Goal: Check status: Check status

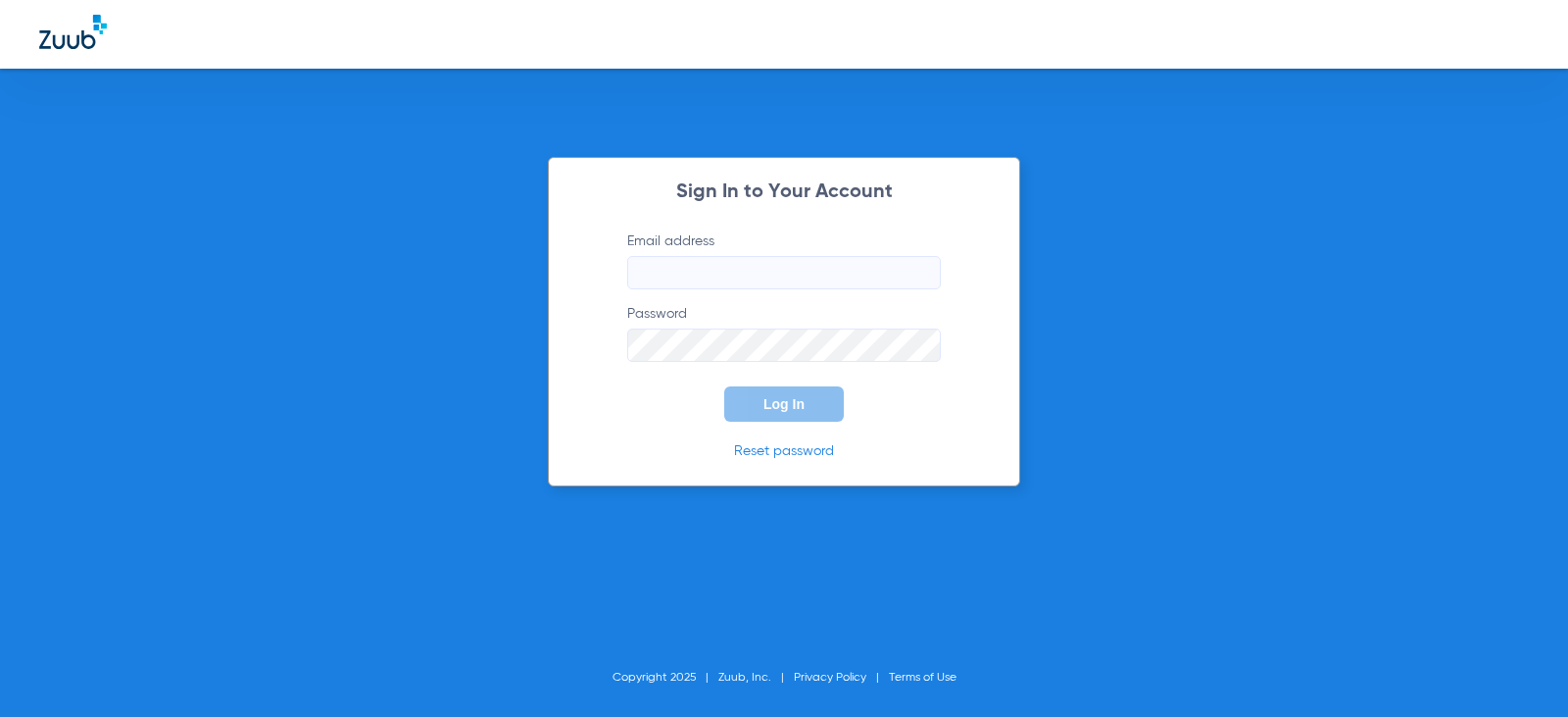
click at [676, 266] on input "Email address" at bounding box center [784, 272] width 314 height 34
click at [772, 266] on input "arlyngarcia13" at bounding box center [784, 272] width 314 height 34
type input "arlyngarcia13@mydentalmail.com"
click at [775, 404] on span "Log In" at bounding box center [784, 404] width 41 height 16
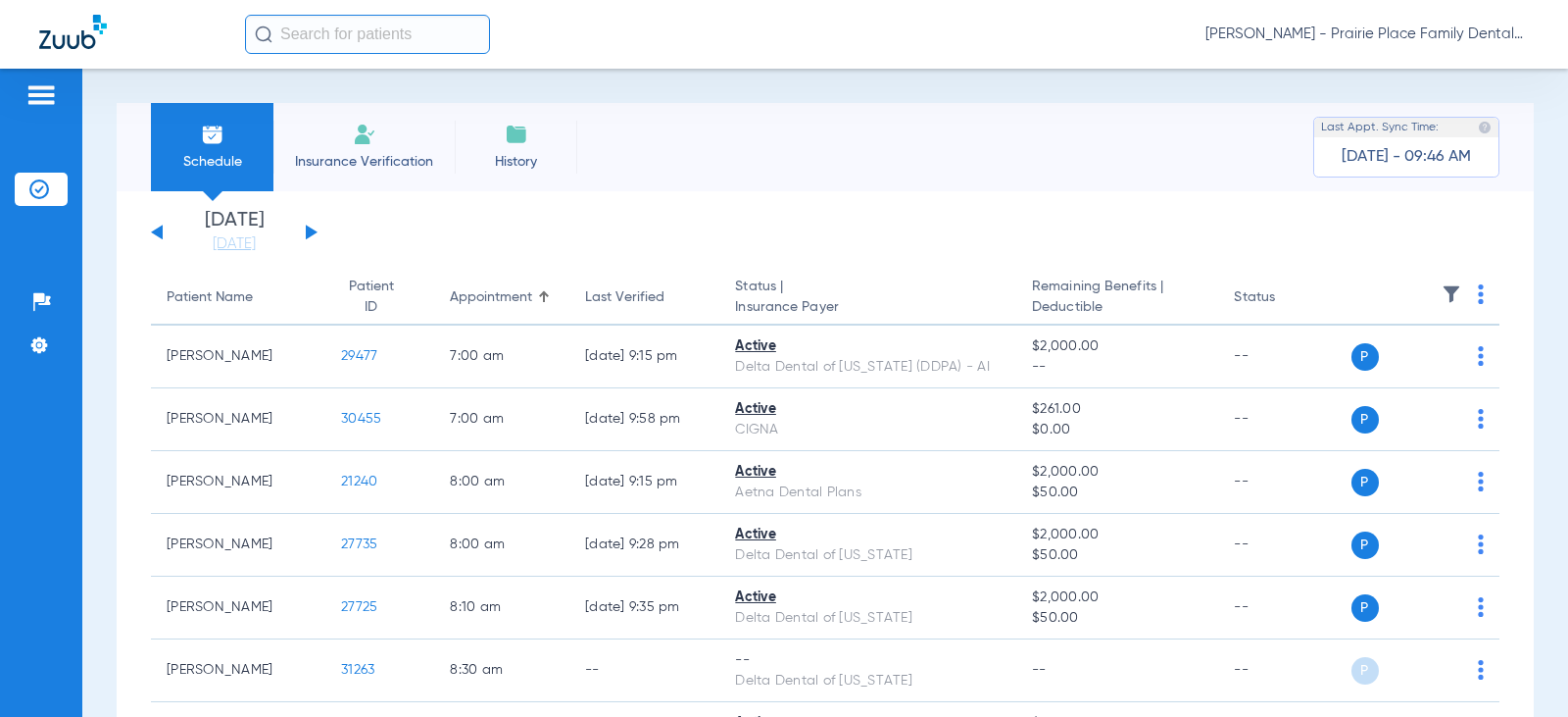
click at [309, 237] on button at bounding box center [312, 232] width 12 height 15
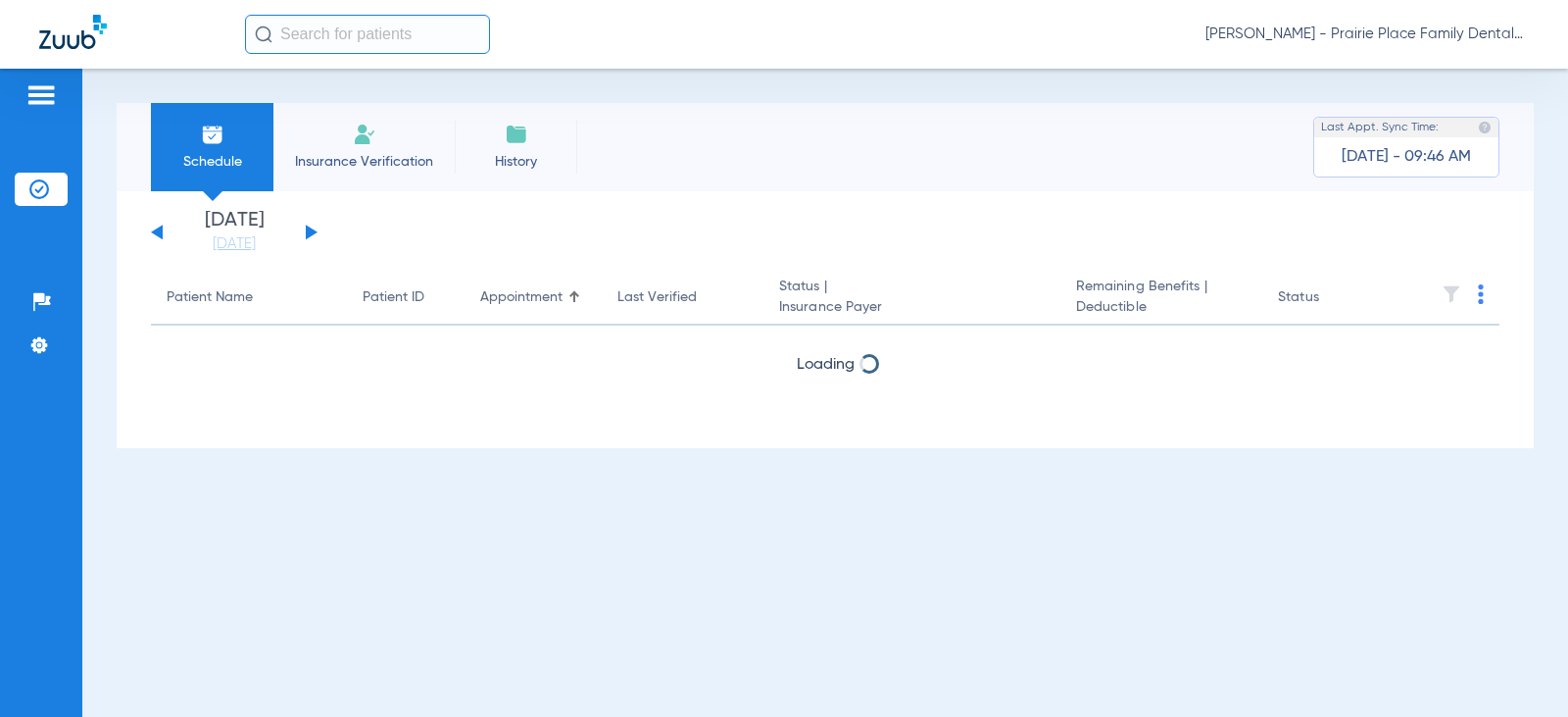
click at [309, 237] on button at bounding box center [312, 232] width 12 height 15
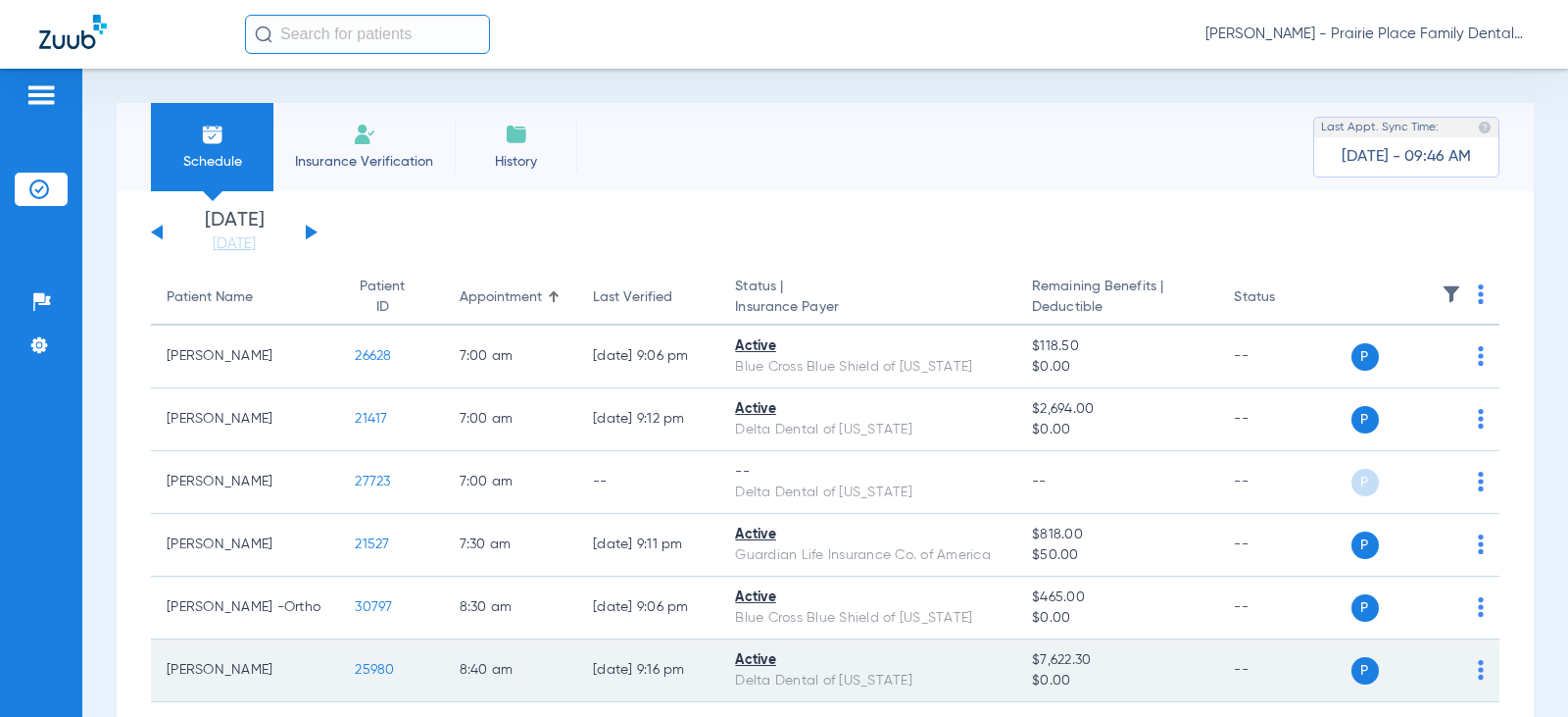
click at [355, 674] on span "25980" at bounding box center [375, 670] width 39 height 14
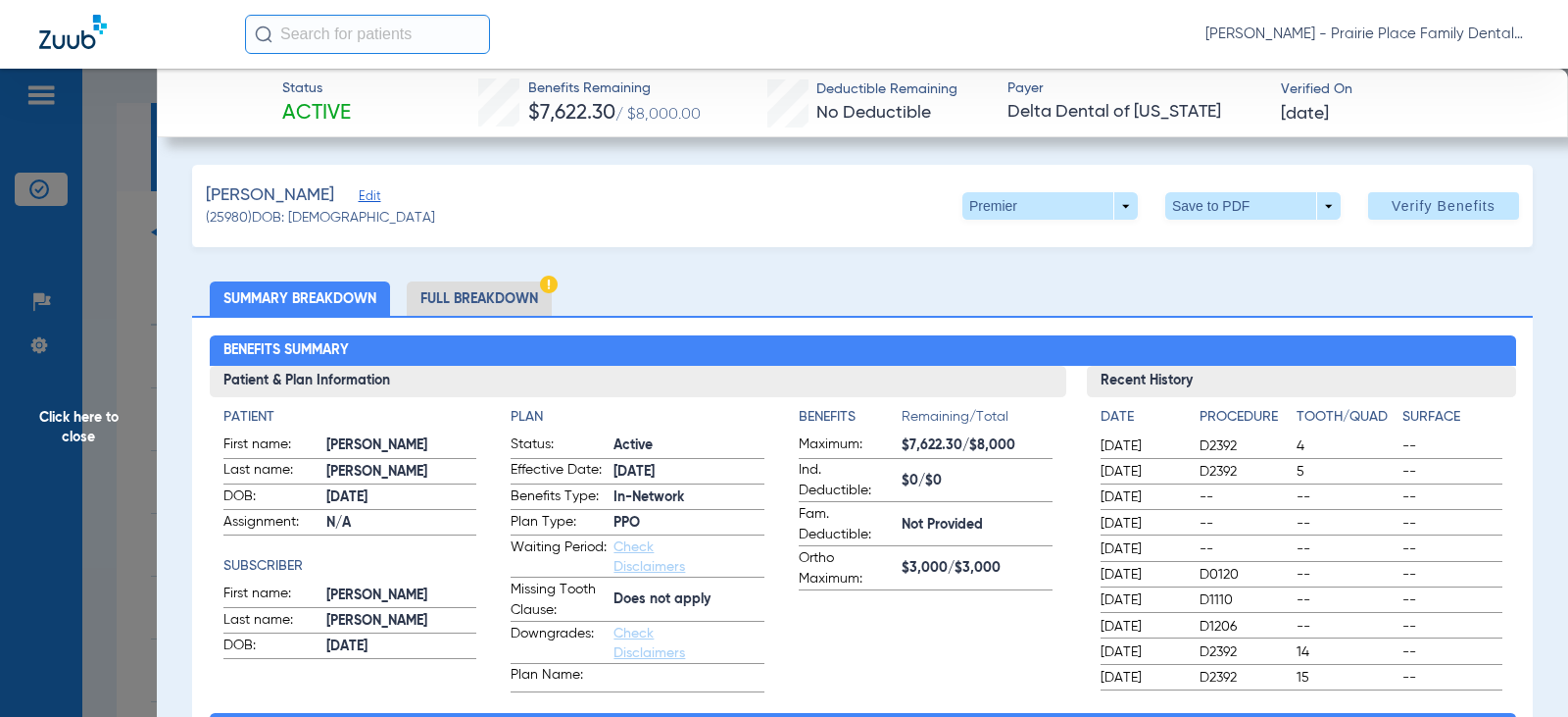
click at [436, 295] on li "Full Breakdown" at bounding box center [478, 298] width 145 height 35
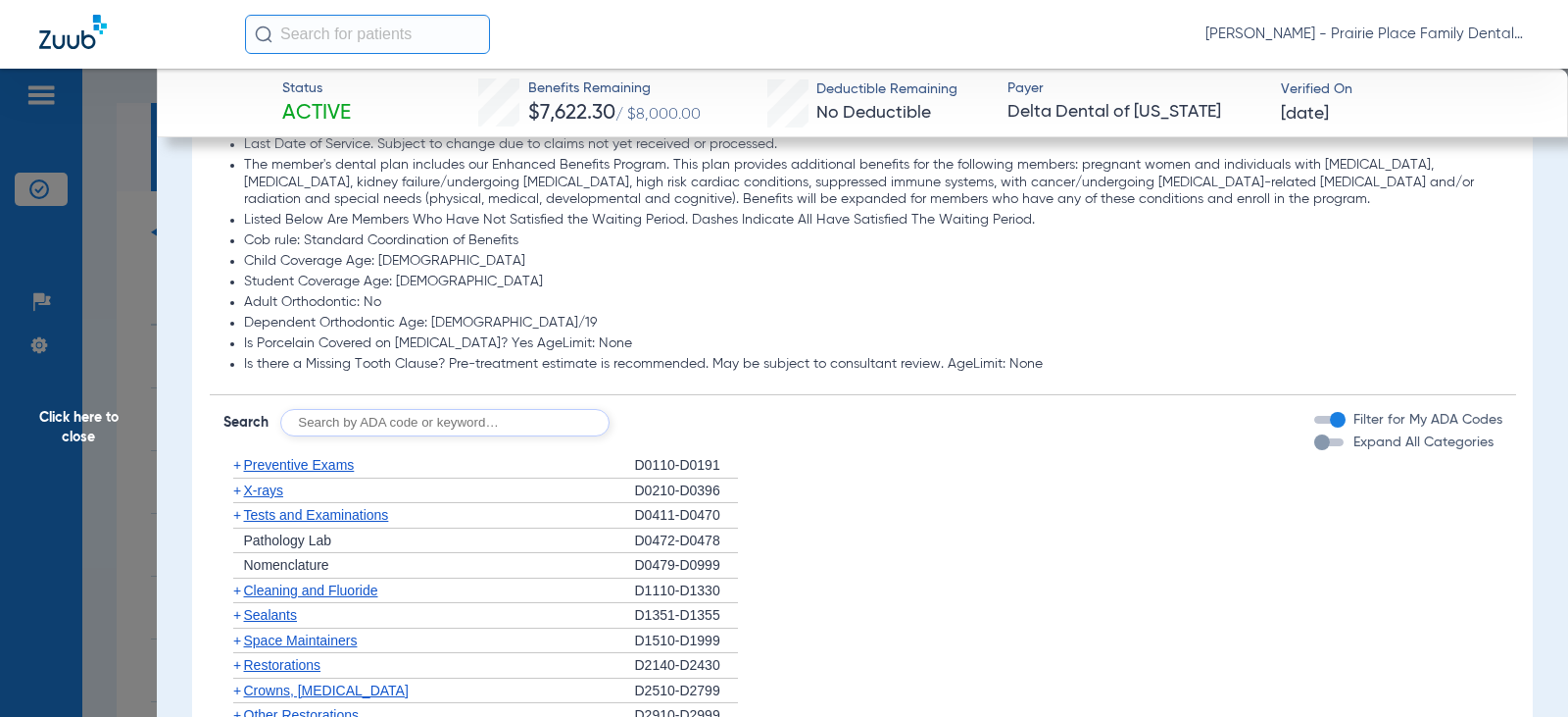
scroll to position [1862, 0]
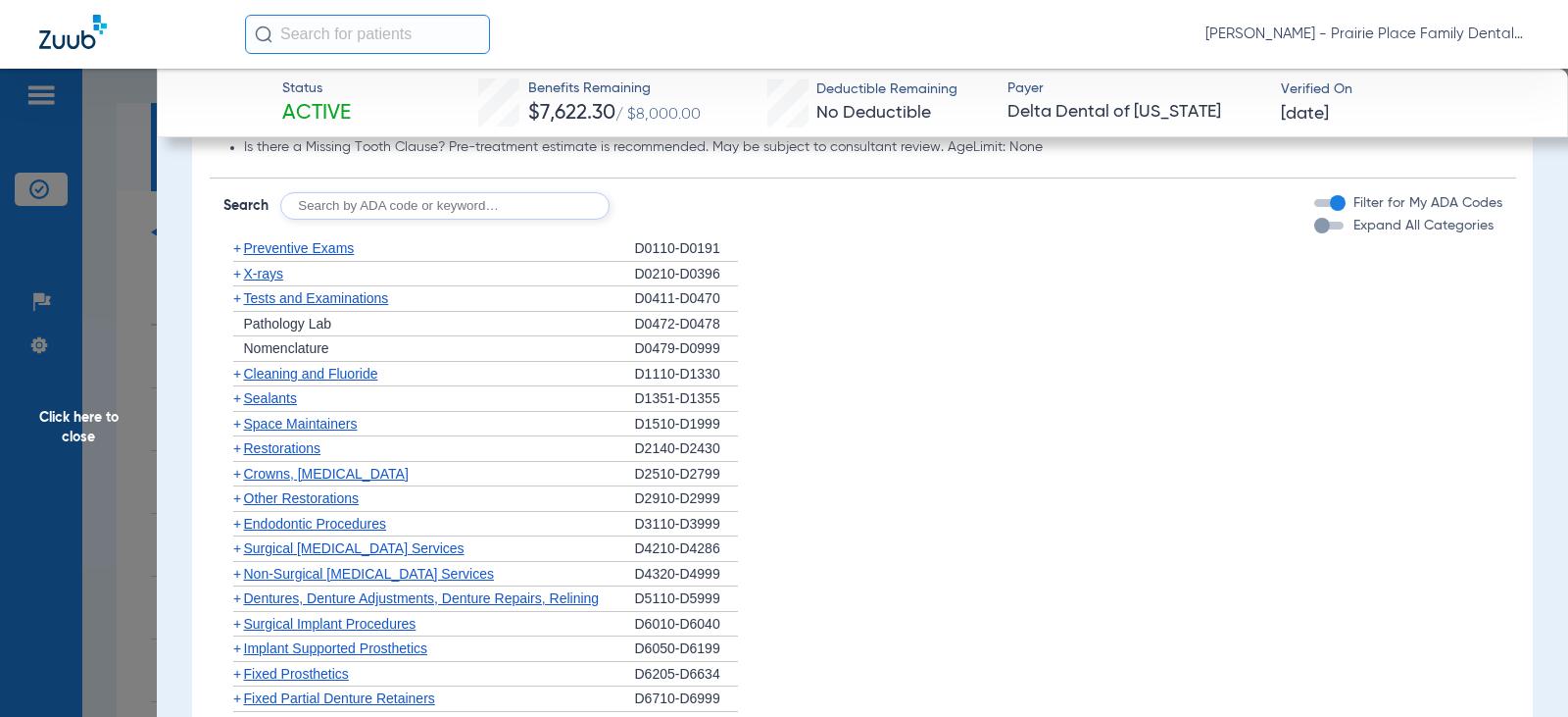
click at [1323, 222] on div "button" at bounding box center [1329, 226] width 30 height 8
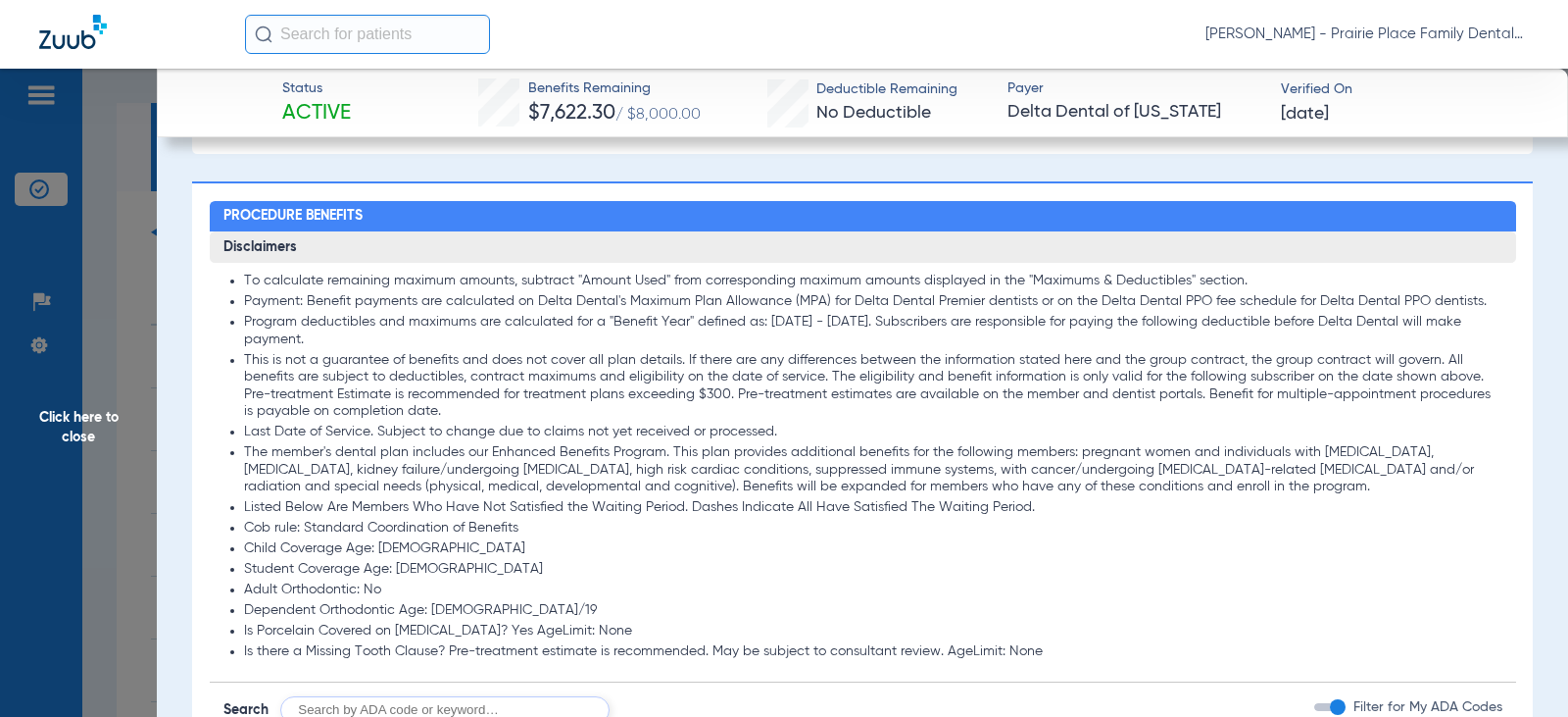
scroll to position [1470, 0]
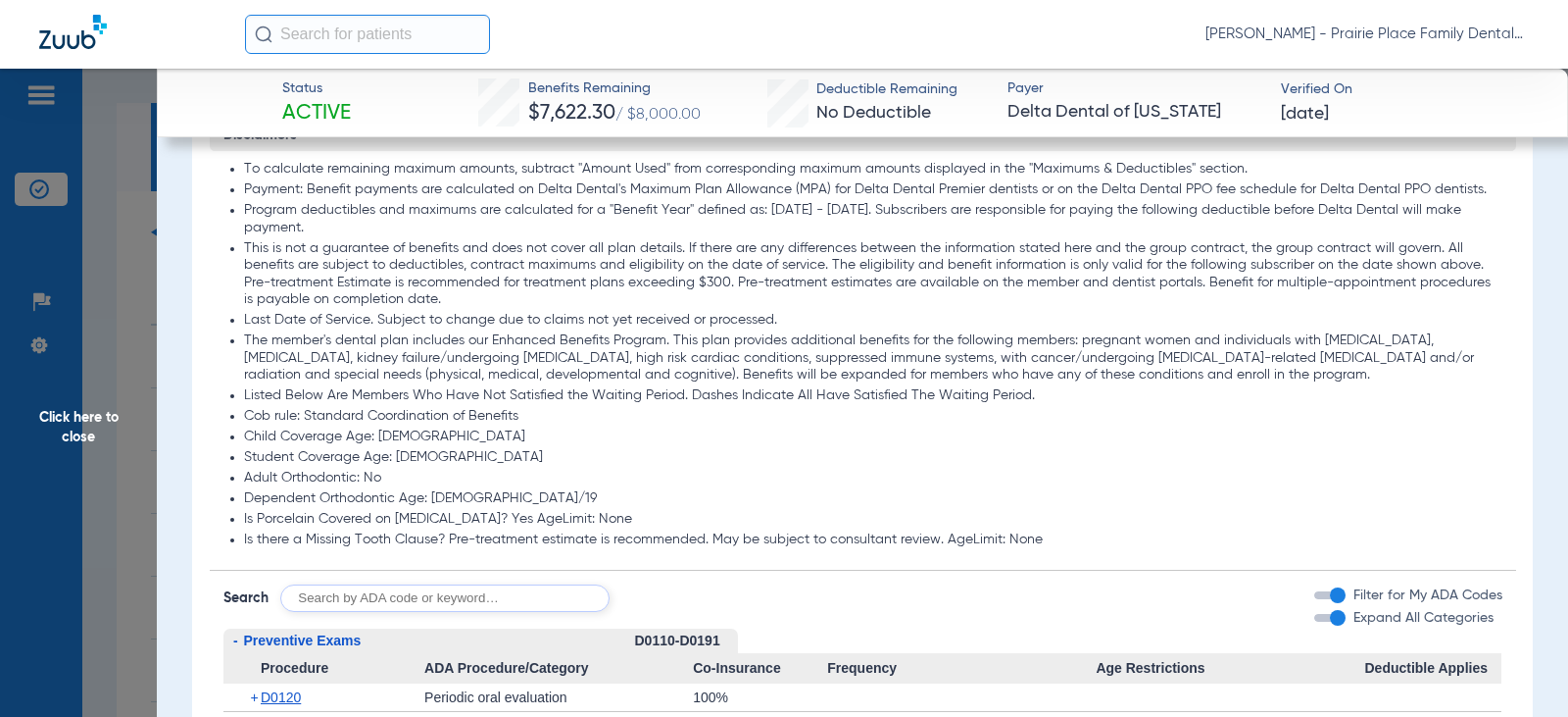
click at [69, 424] on span "Click here to close" at bounding box center [78, 427] width 157 height 717
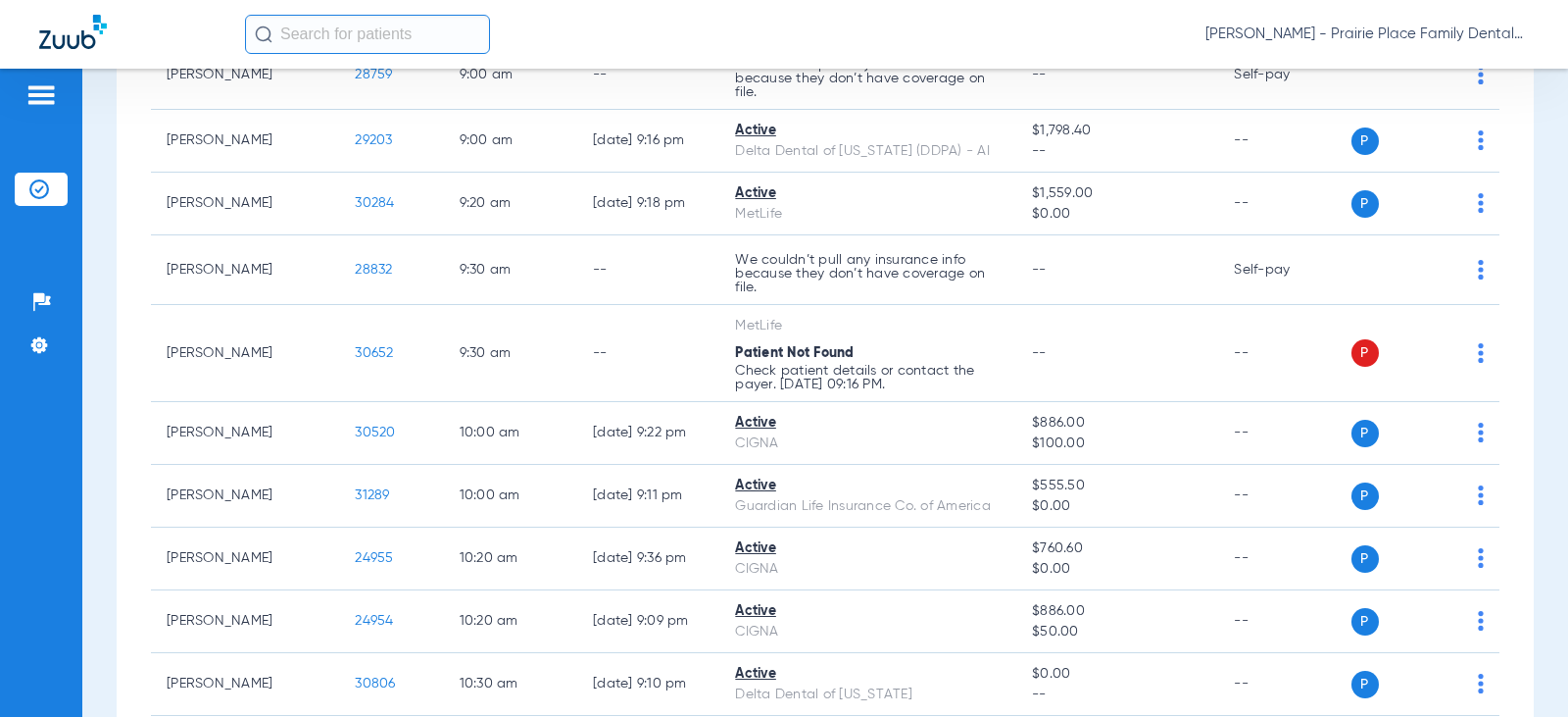
scroll to position [686, 0]
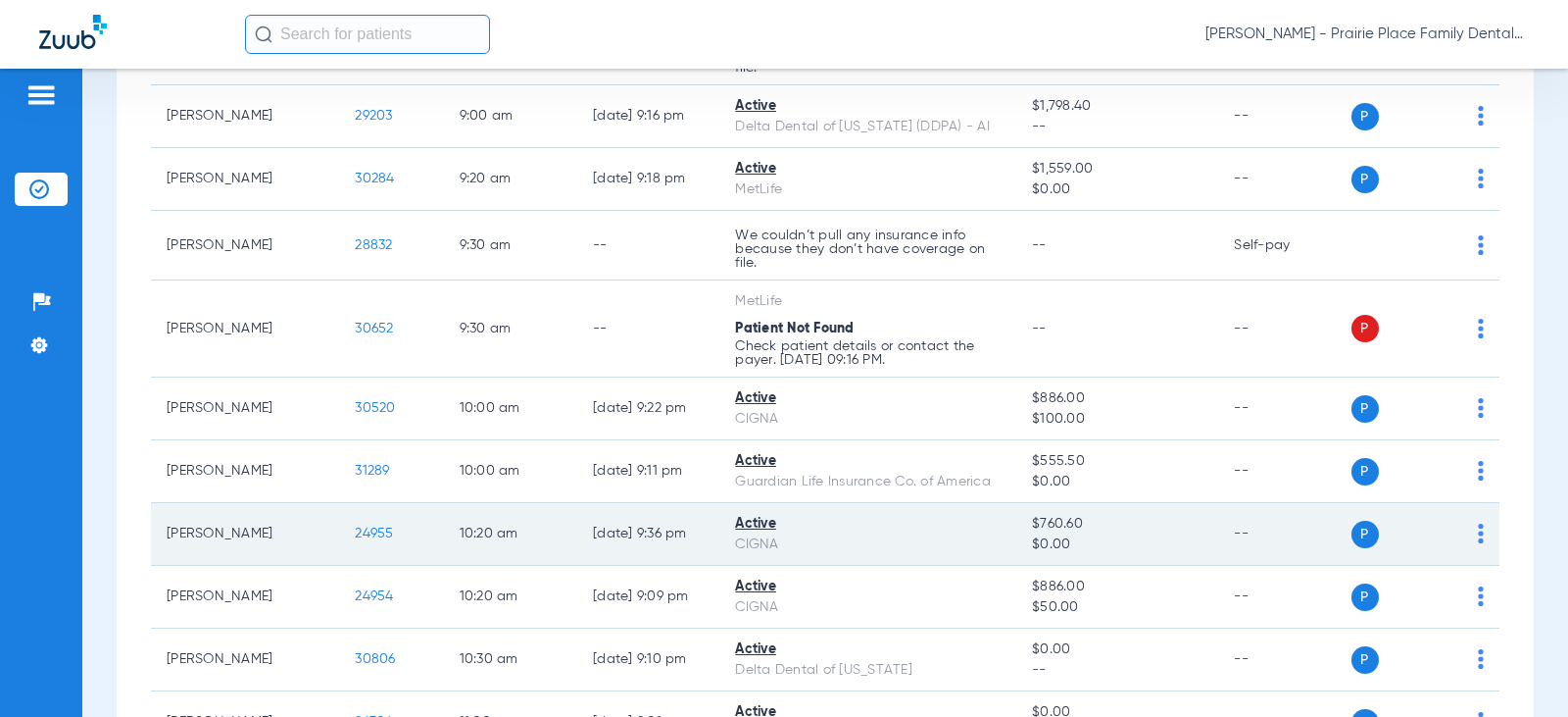
click at [359, 536] on span "24955" at bounding box center [374, 534] width 38 height 14
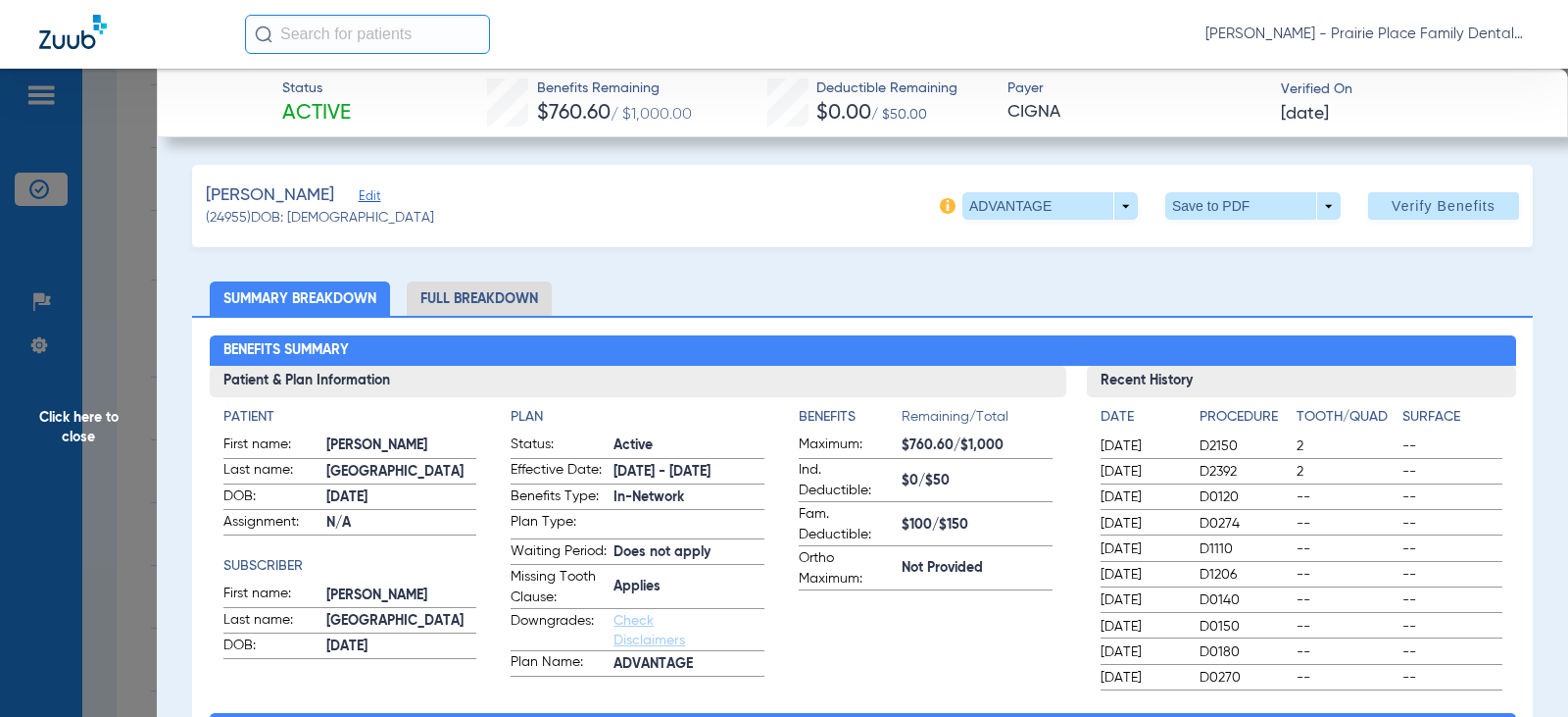
click at [487, 309] on li "Full Breakdown" at bounding box center [478, 298] width 145 height 35
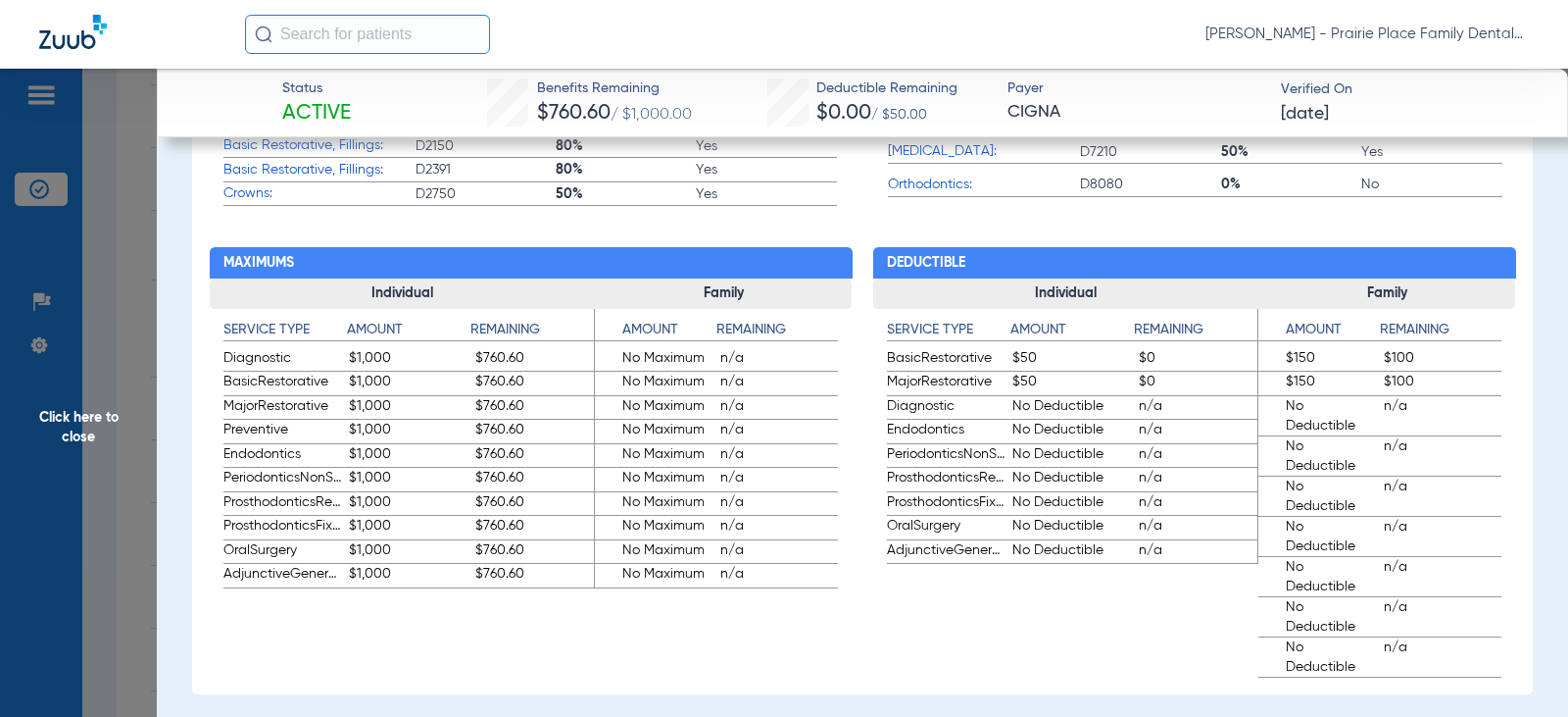
scroll to position [1078, 0]
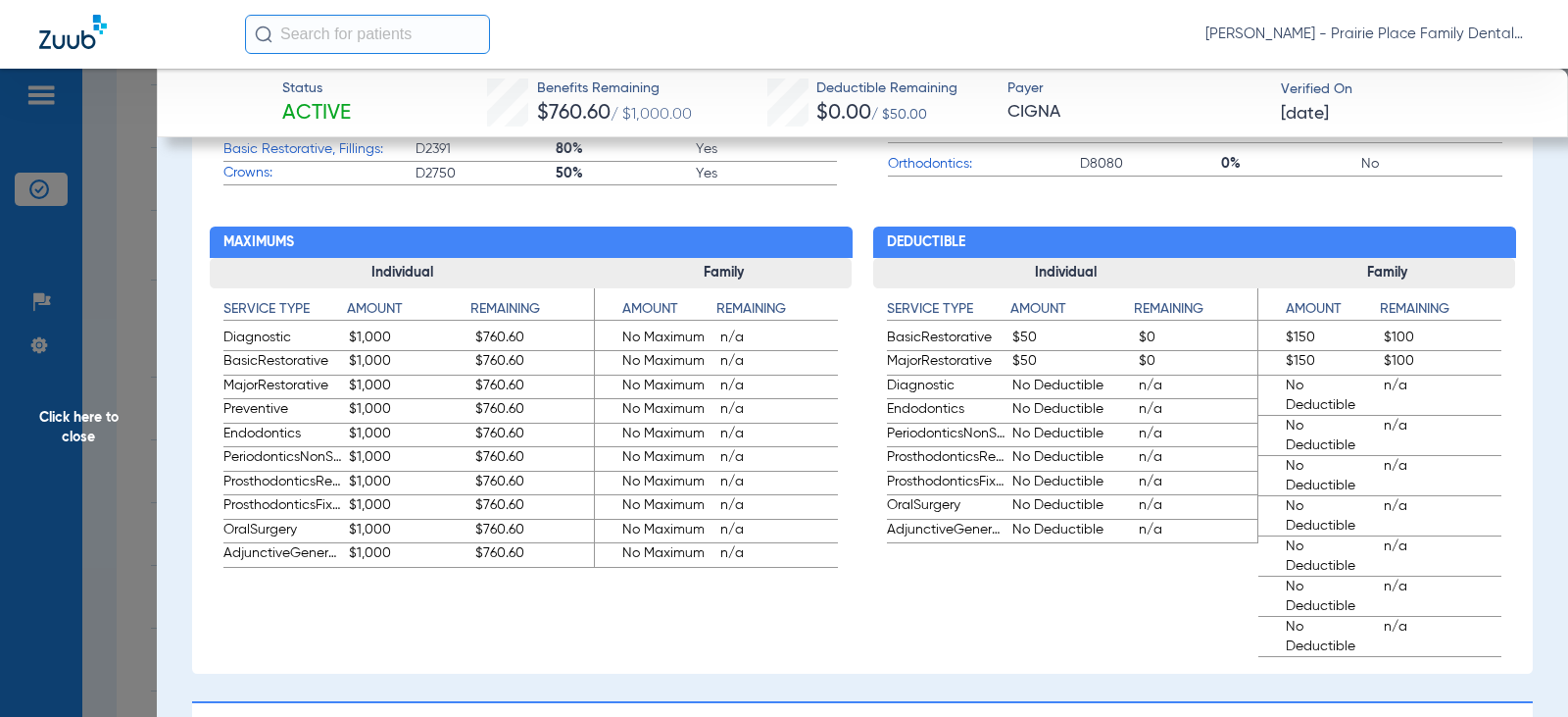
click at [80, 439] on span "Click here to close" at bounding box center [78, 427] width 157 height 717
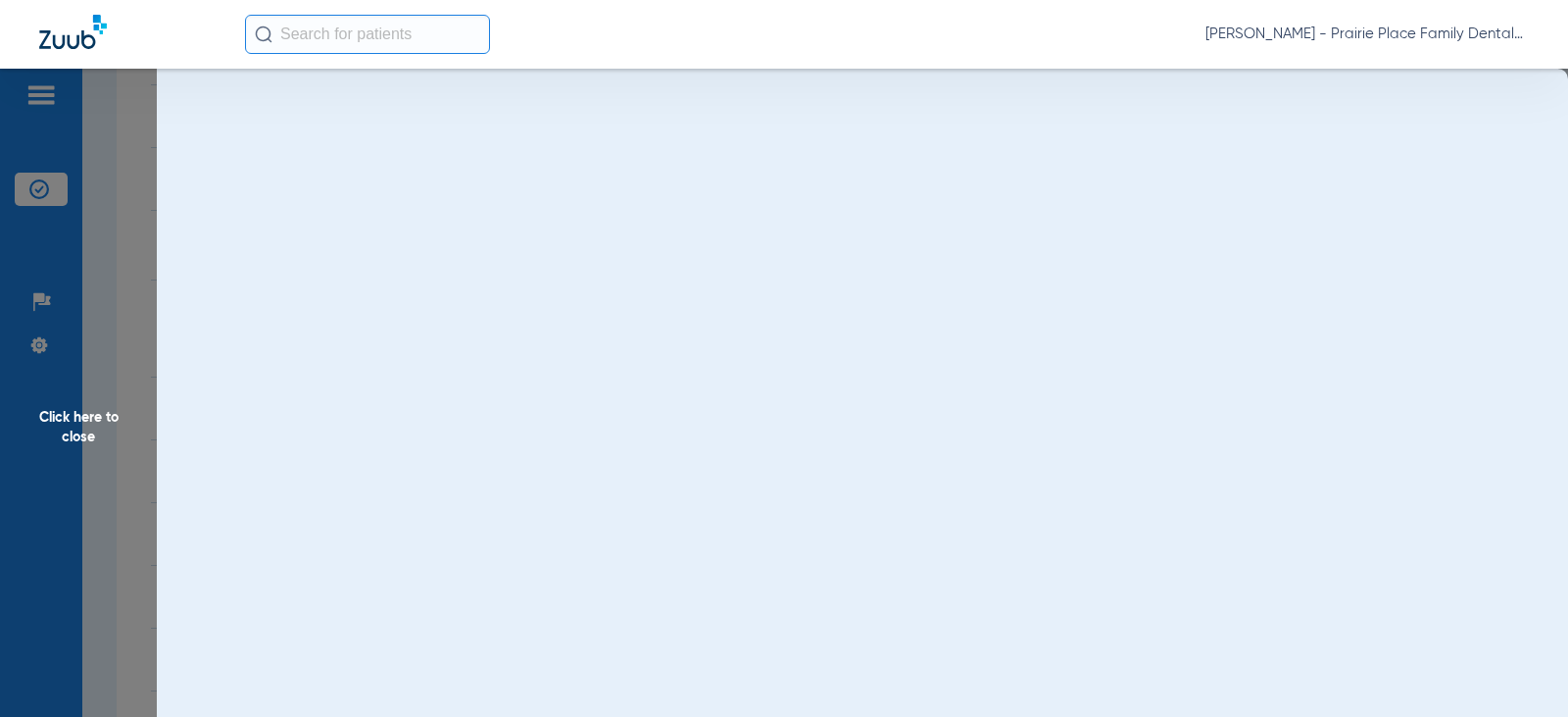
scroll to position [0, 0]
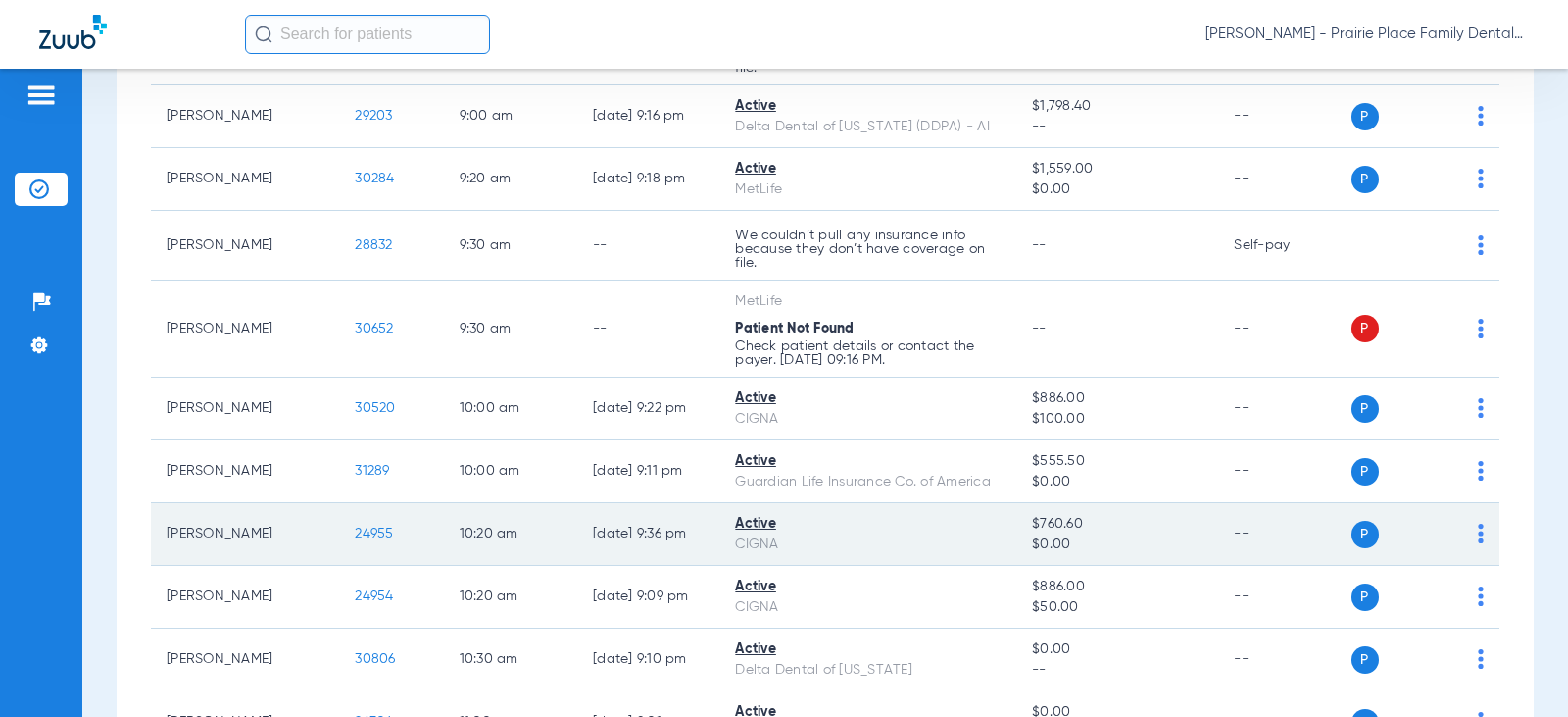
click at [355, 533] on span "24955" at bounding box center [374, 534] width 38 height 14
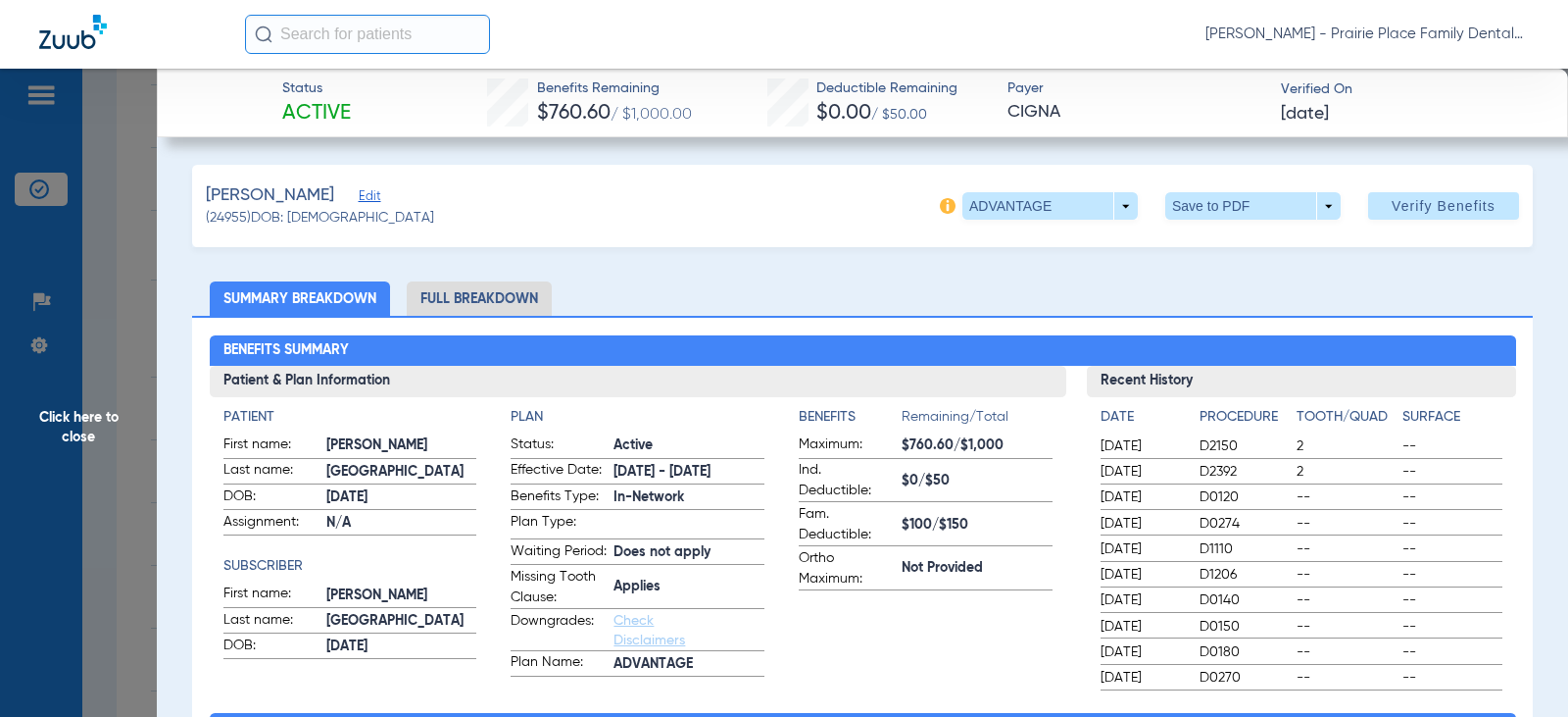
click at [518, 302] on li "Full Breakdown" at bounding box center [478, 298] width 145 height 35
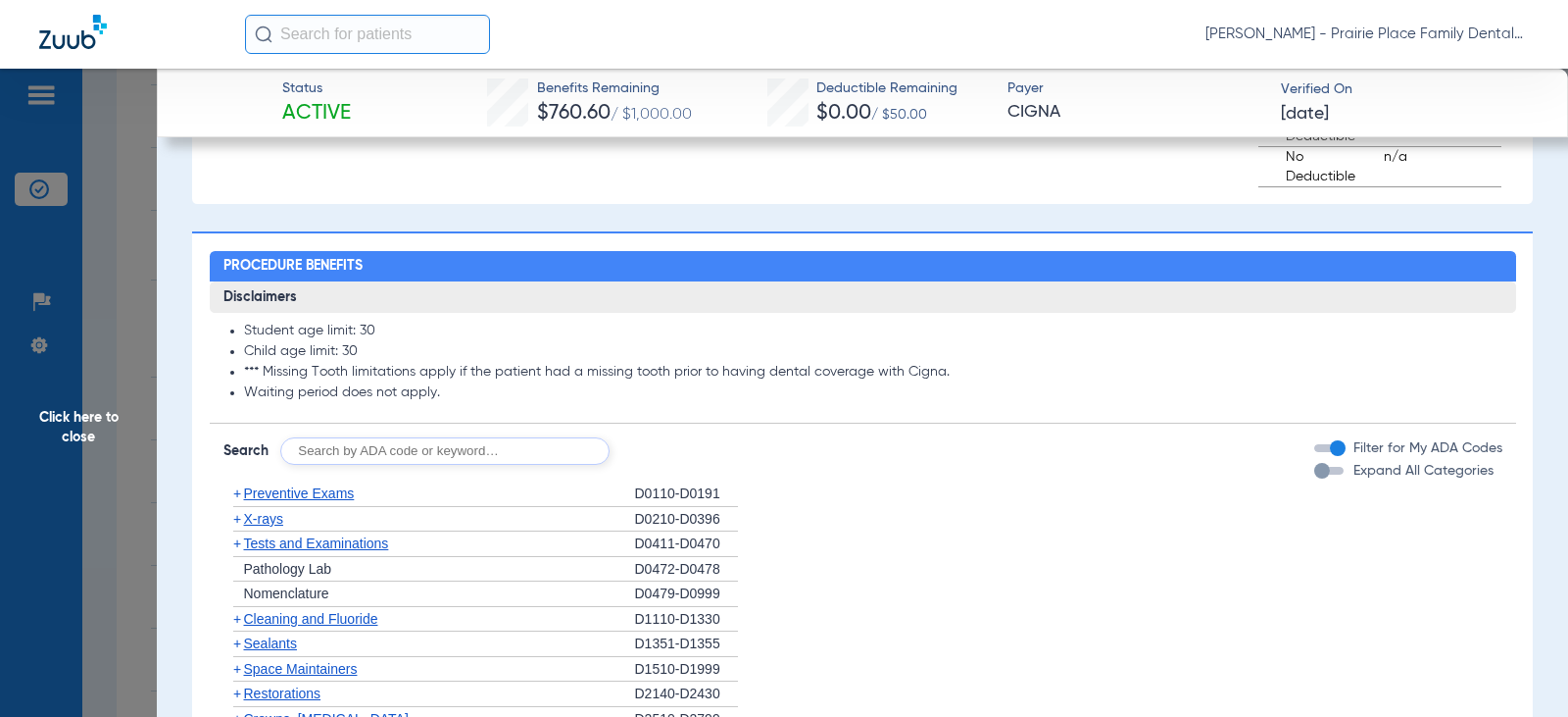
scroll to position [1568, 0]
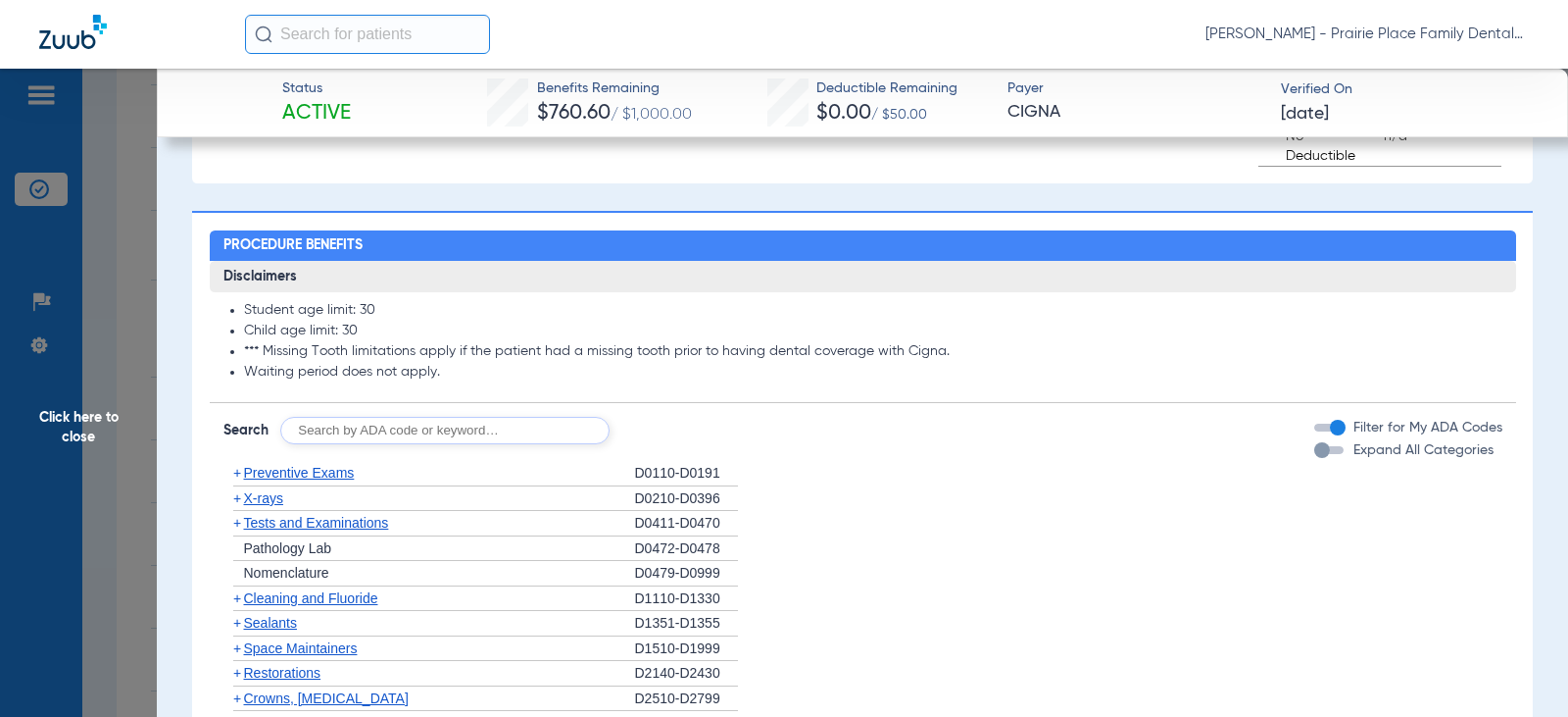
click at [1328, 454] on button "Expand All Categories" at bounding box center [1332, 450] width 36 height 8
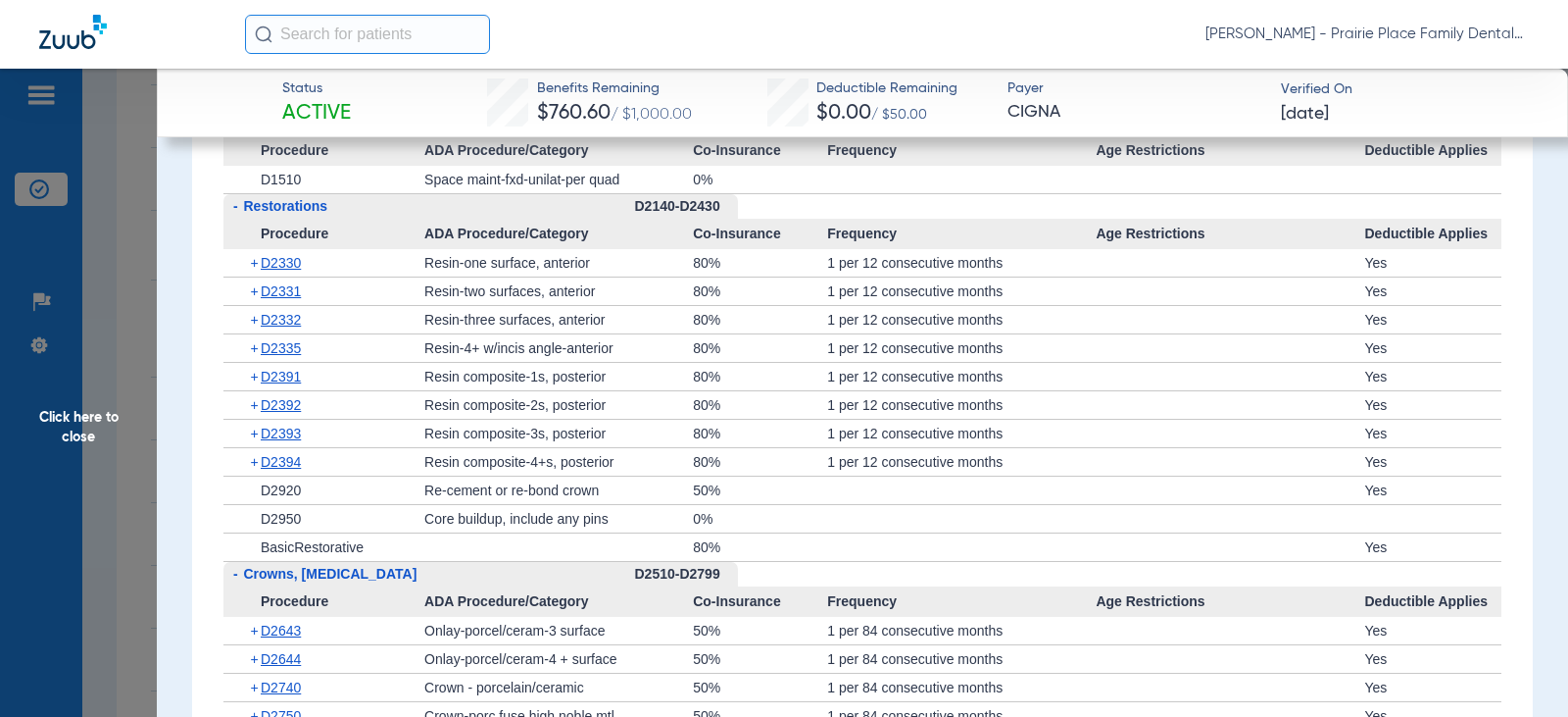
scroll to position [3235, 0]
